Goal: Complete application form: Complete application form

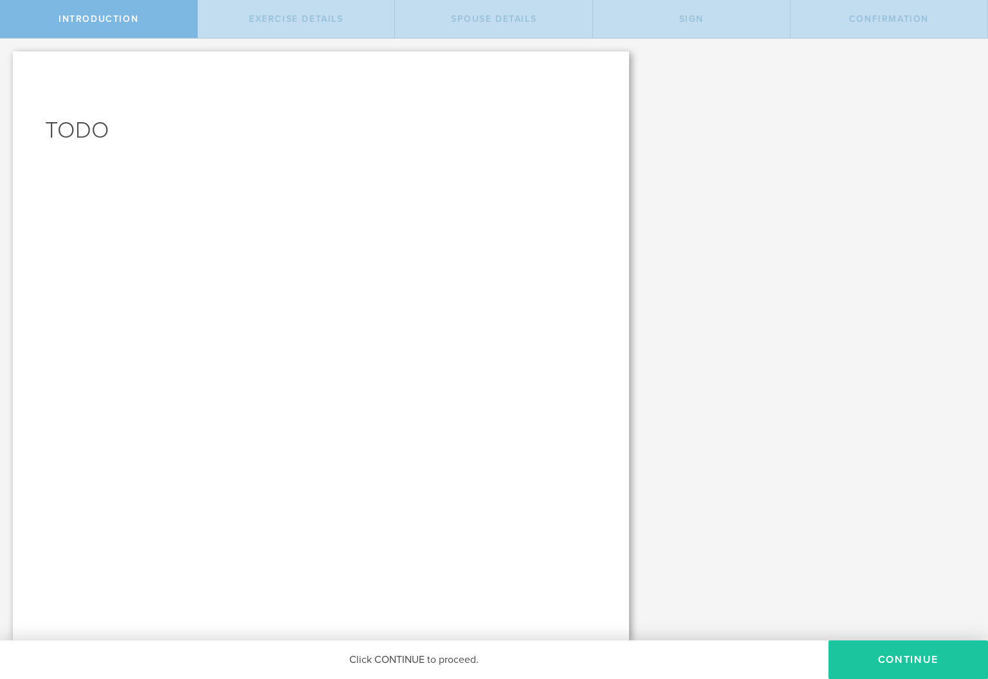
click at [864, 661] on button "CONTINUE" at bounding box center [907, 660] width 159 height 39
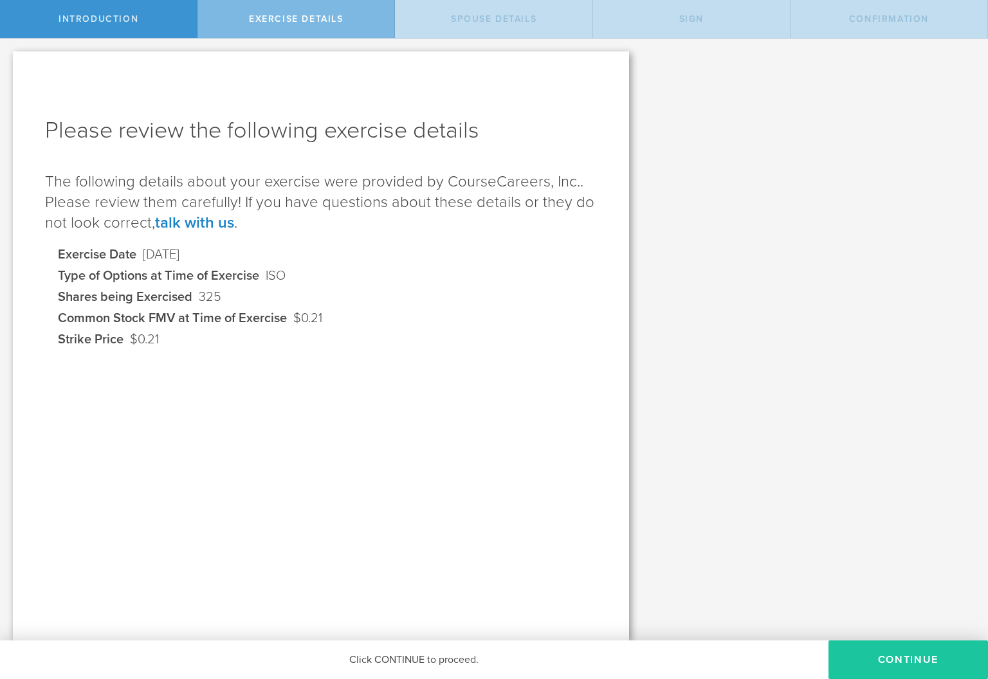
click at [871, 652] on button "Continue" at bounding box center [907, 660] width 159 height 39
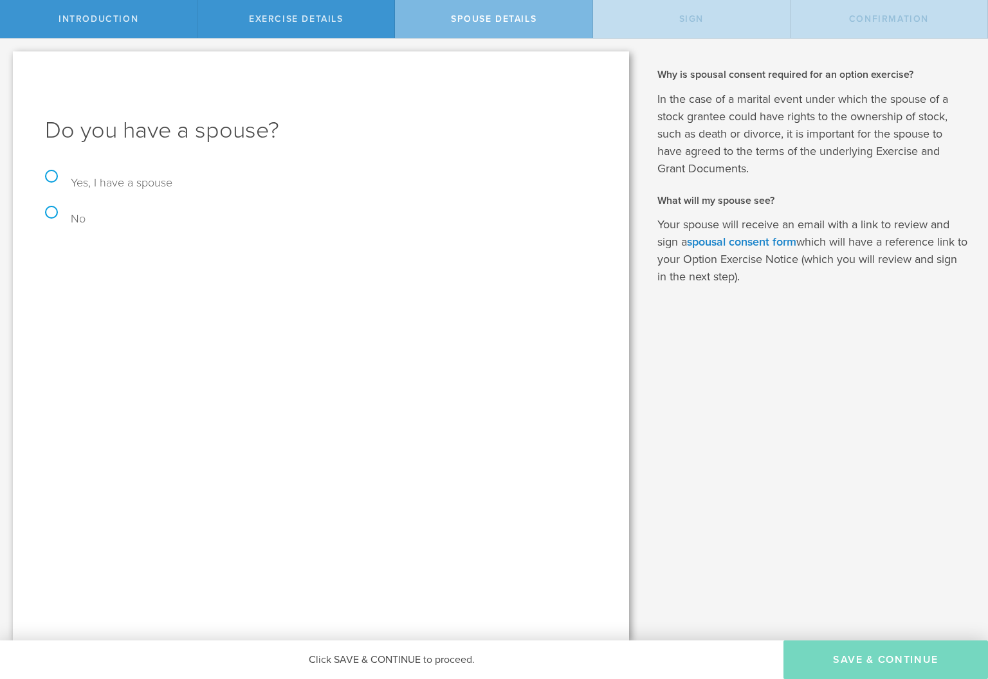
click at [50, 212] on label "No" at bounding box center [65, 219] width 41 height 14
click at [8, 66] on input "No" at bounding box center [4, 52] width 8 height 27
radio input "true"
click at [827, 659] on button "Save & Continue" at bounding box center [885, 660] width 205 height 39
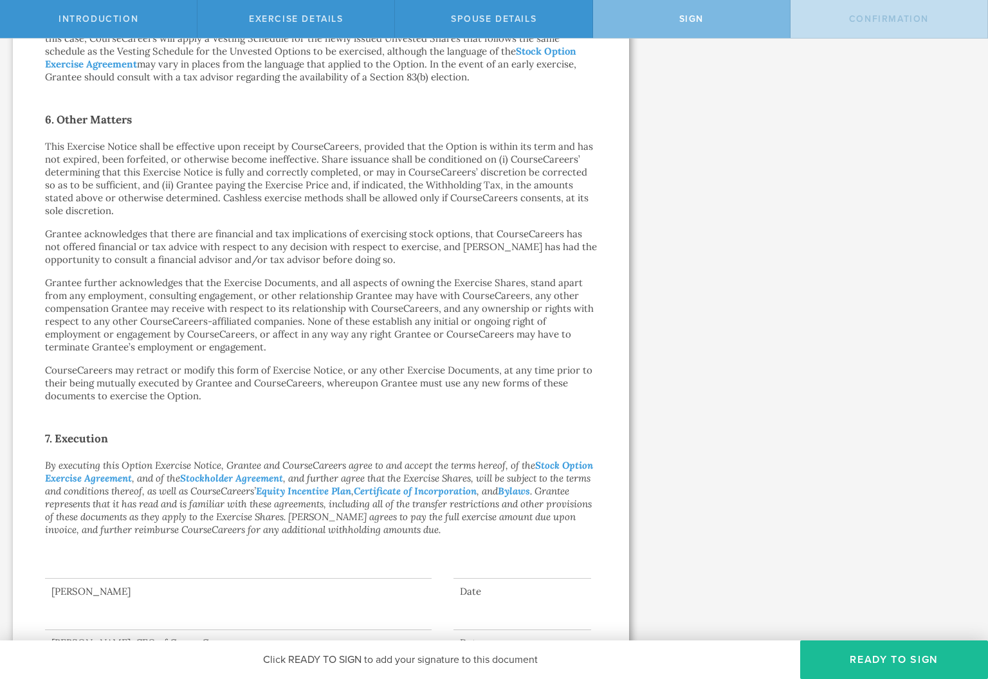
scroll to position [875, 0]
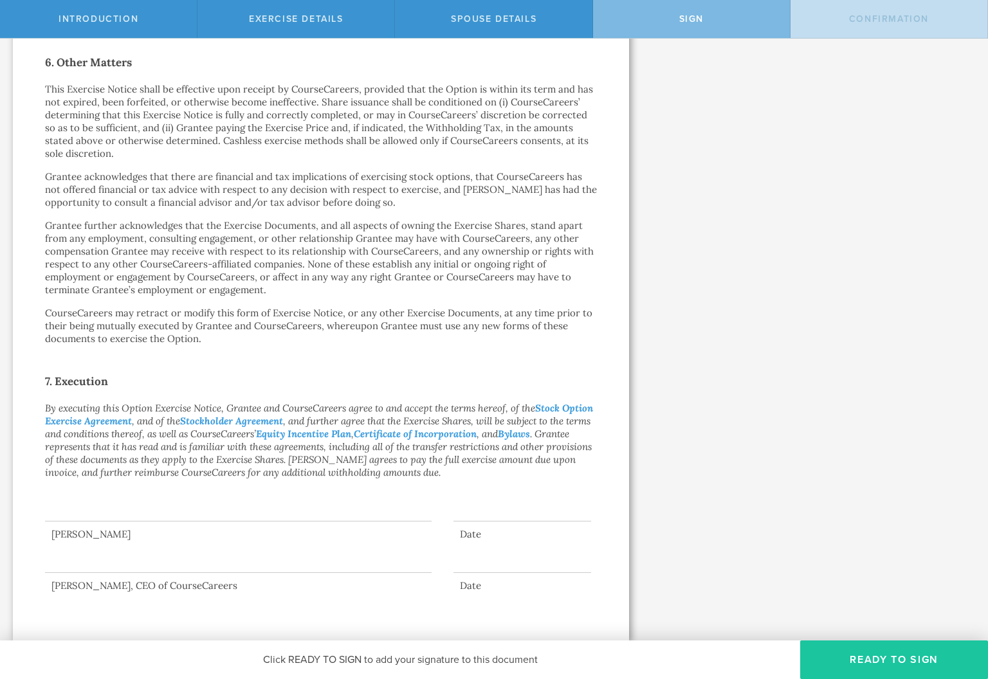
click at [914, 663] on button "Ready to Sign" at bounding box center [894, 660] width 188 height 39
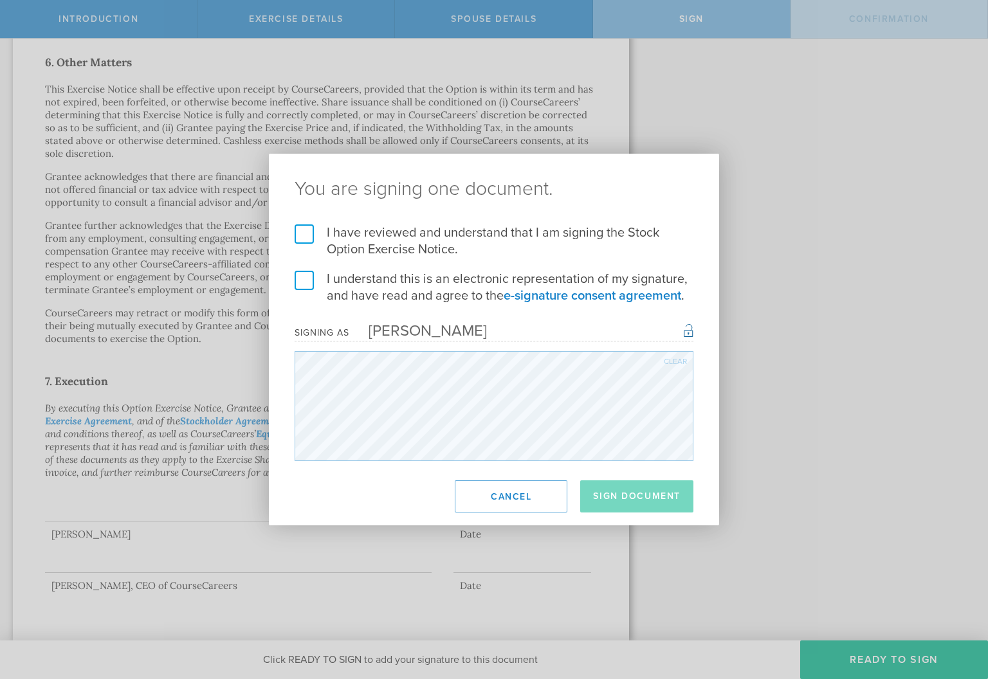
click at [298, 241] on label "I have reviewed and understand that I am signing the Stock Option Exercise Noti…" at bounding box center [494, 240] width 399 height 33
click at [0, 0] on input "I have reviewed and understand that I am signing the Stock Option Exercise Noti…" at bounding box center [0, 0] width 0 height 0
click at [299, 264] on form "I have reviewed and understand that I am signing the Stock Option Exercise Noti…" at bounding box center [494, 342] width 399 height 237
click at [304, 280] on label "I understand this is an electronic representation of my signature, and have rea…" at bounding box center [494, 287] width 399 height 33
click at [0, 0] on input "I understand this is an electronic representation of my signature, and have rea…" at bounding box center [0, 0] width 0 height 0
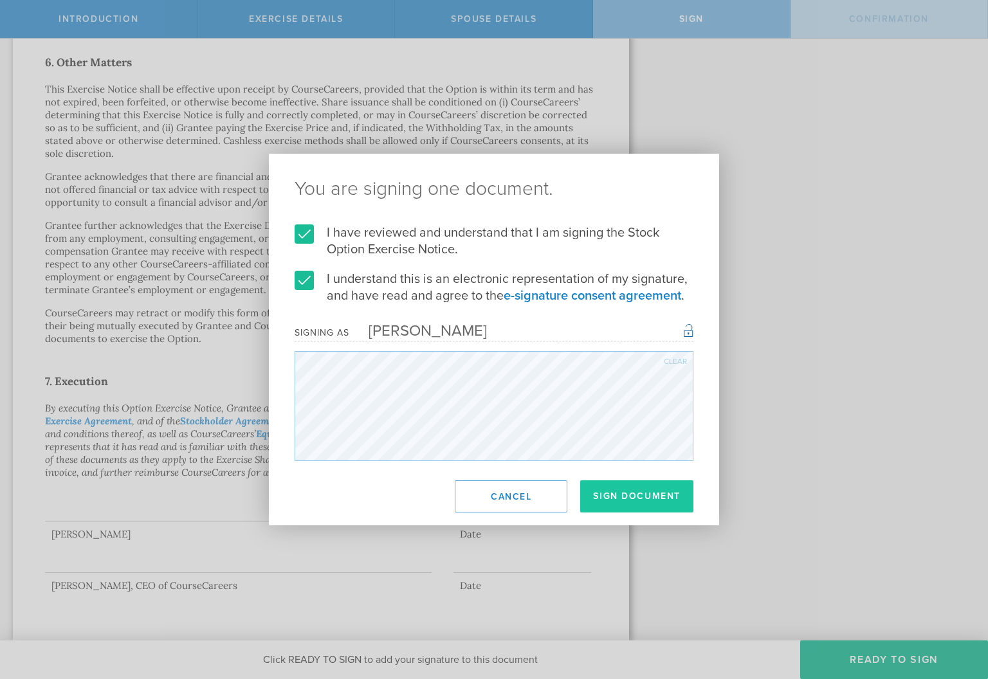
click at [628, 495] on button "Sign Document" at bounding box center [636, 496] width 113 height 32
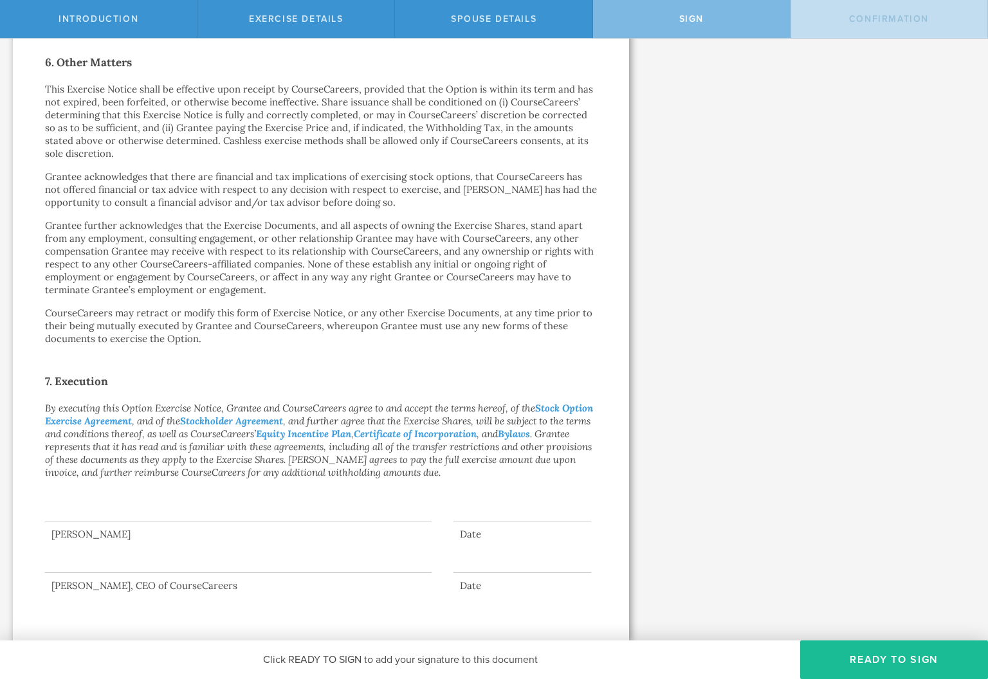
scroll to position [0, 0]
